Goal: Navigation & Orientation: Find specific page/section

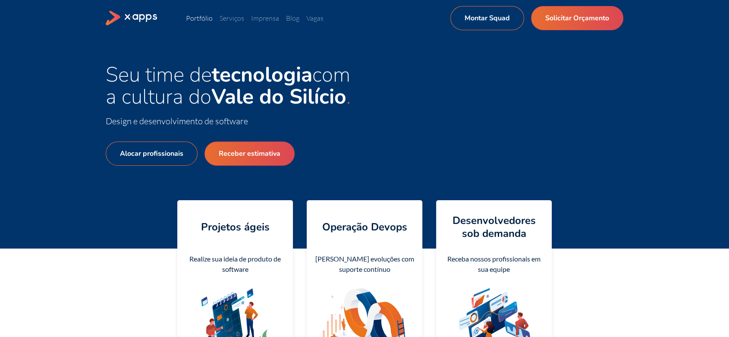
click at [206, 20] on link "Portfólio" at bounding box center [199, 18] width 27 height 9
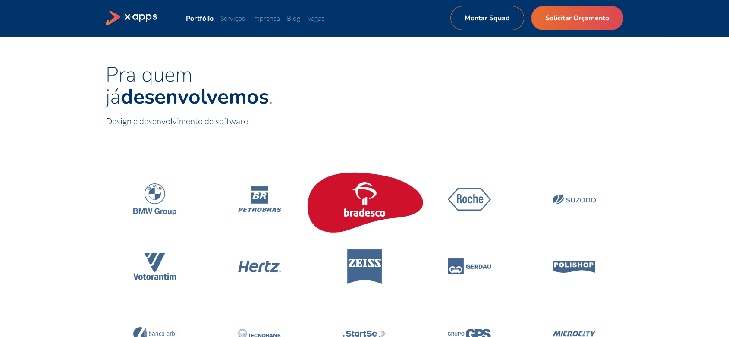
click at [385, 217] on icon at bounding box center [364, 199] width 122 height 73
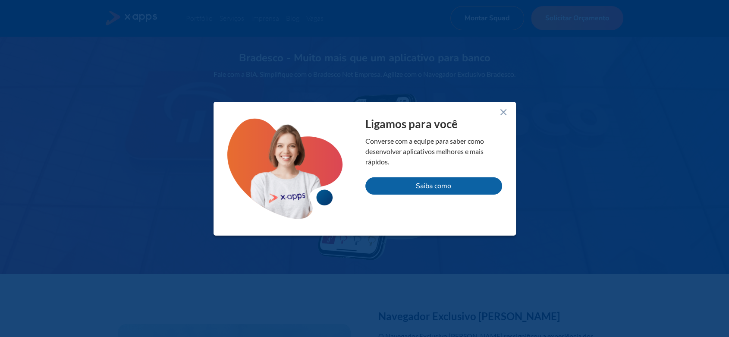
click at [508, 115] on div "Ligamos para você Converse com a equipe para saber como desenvolver aplicativos…" at bounding box center [364, 169] width 302 height 134
click at [504, 113] on line at bounding box center [503, 112] width 5 height 5
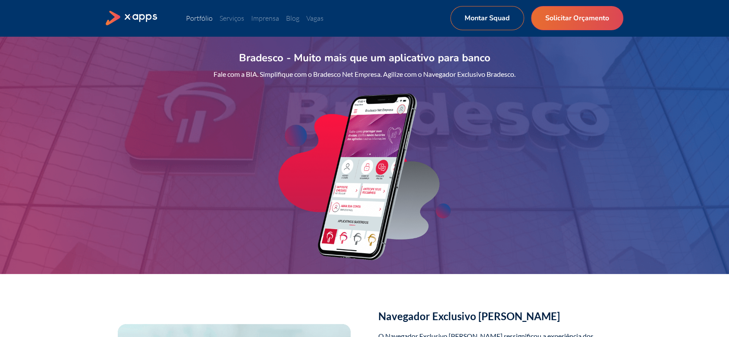
click at [210, 18] on link "Portfólio" at bounding box center [199, 18] width 27 height 9
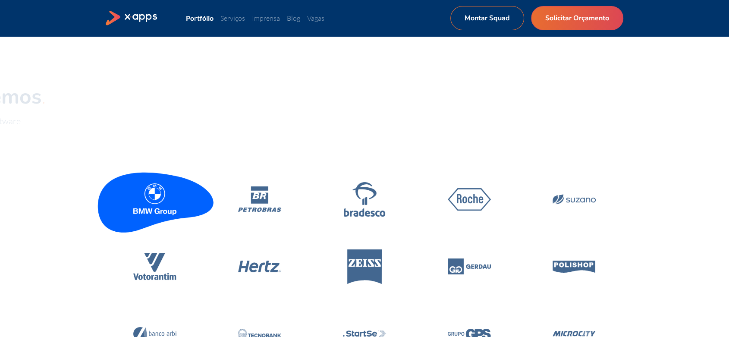
click at [138, 203] on icon at bounding box center [154, 199] width 43 height 32
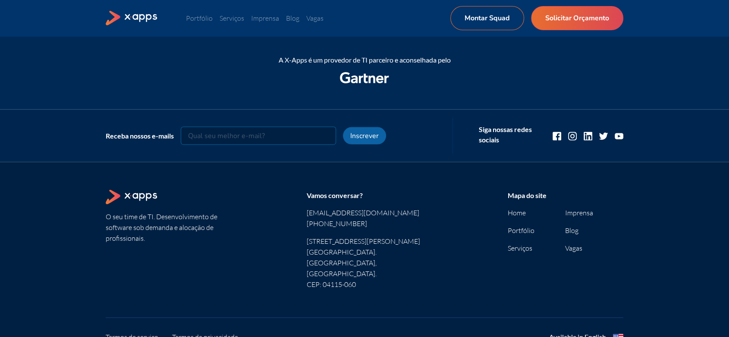
scroll to position [1843, 0]
